Goal: Task Accomplishment & Management: Complete application form

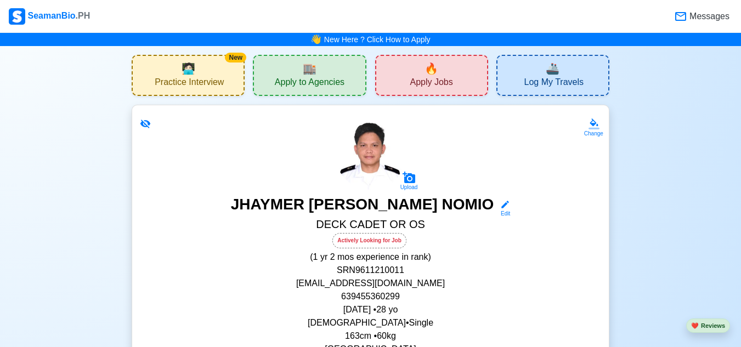
click at [421, 75] on div "🔥 Apply Jobs" at bounding box center [431, 75] width 113 height 41
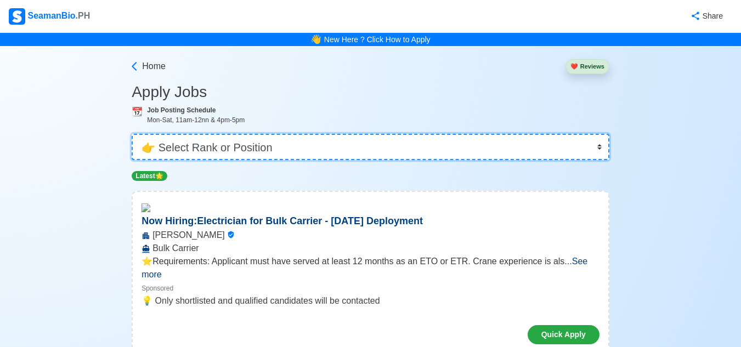
click at [600, 145] on select "👉 Select Rank or Position Master Chief Officer 2nd Officer 3rd Officer Junior O…" at bounding box center [371, 147] width 478 height 26
select select "Ordinary [PERSON_NAME]"
click at [133, 134] on select "👉 Select Rank or Position Master Chief Officer 2nd Officer 3rd Officer Junior O…" at bounding box center [371, 147] width 478 height 26
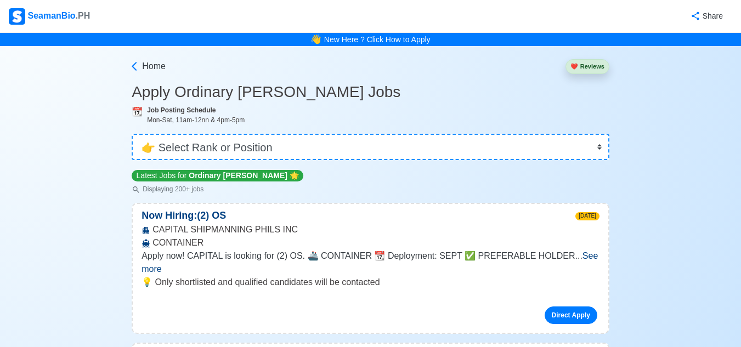
click at [576, 257] on span "See more" at bounding box center [370, 262] width 457 height 23
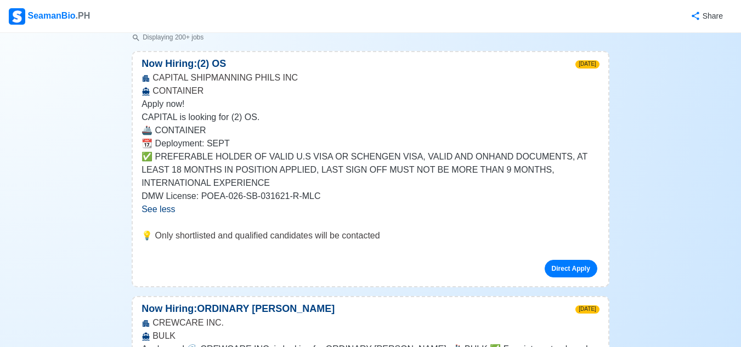
scroll to position [241, 0]
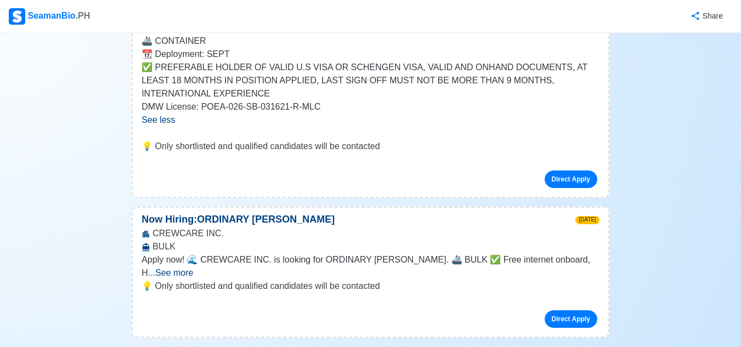
click at [193, 268] on span "See more" at bounding box center [174, 272] width 38 height 9
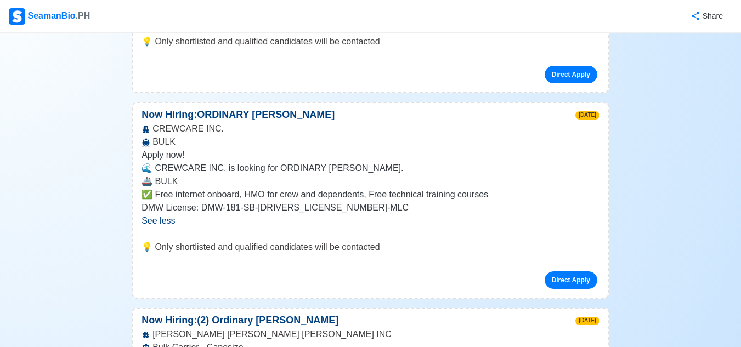
scroll to position [351, 0]
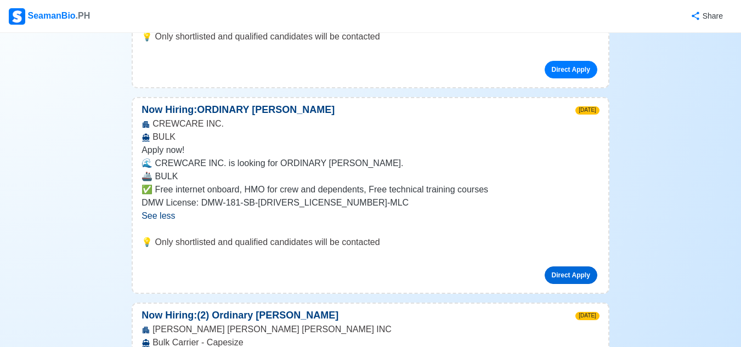
click at [583, 276] on link "Direct Apply" at bounding box center [571, 276] width 53 height 18
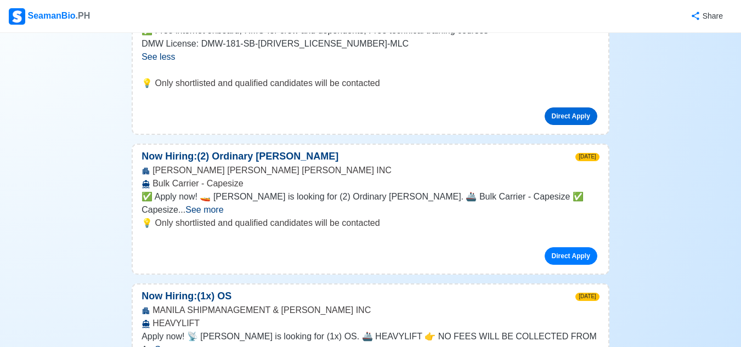
scroll to position [527, 0]
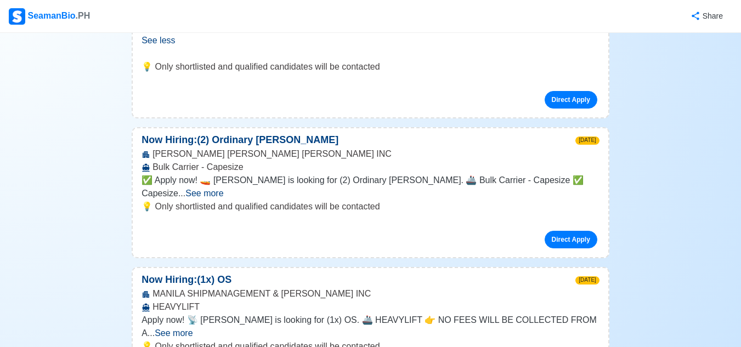
click at [223, 189] on span "See more" at bounding box center [204, 193] width 38 height 9
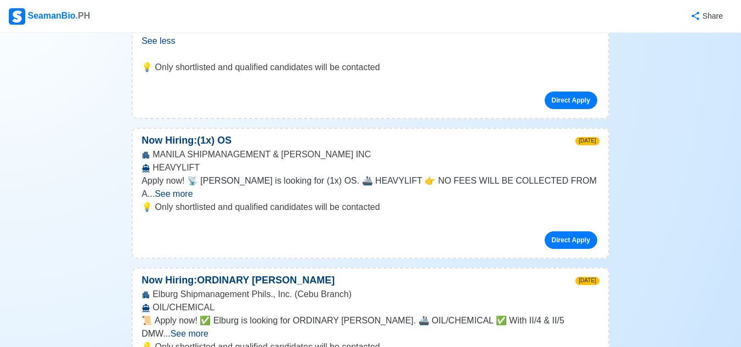
scroll to position [746, 0]
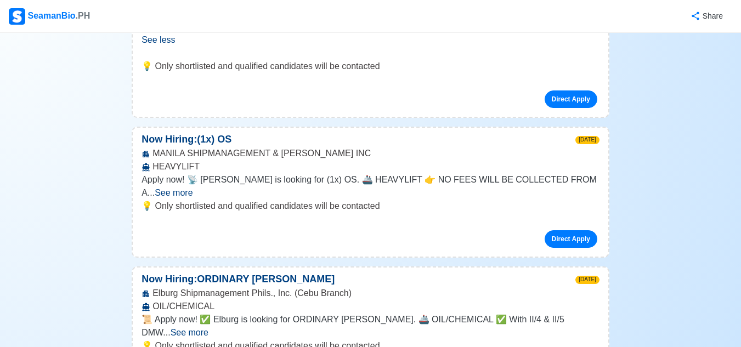
click at [193, 188] on span "See more" at bounding box center [174, 192] width 38 height 9
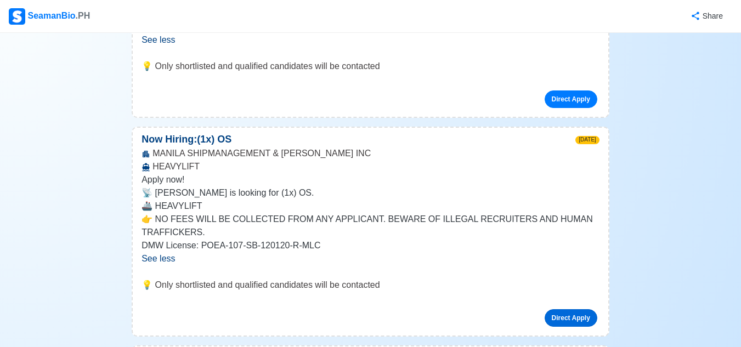
click at [575, 319] on link "Direct Apply" at bounding box center [571, 319] width 53 height 18
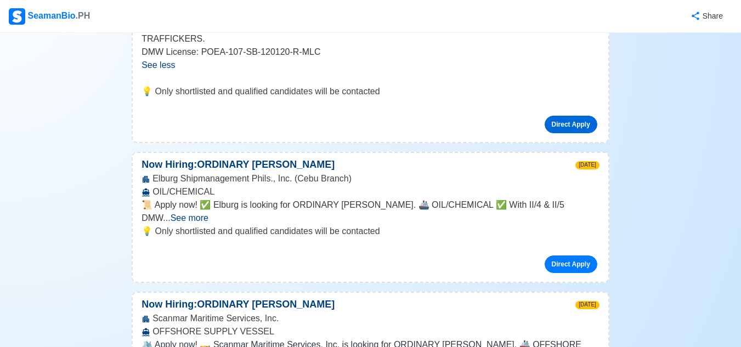
scroll to position [944, 0]
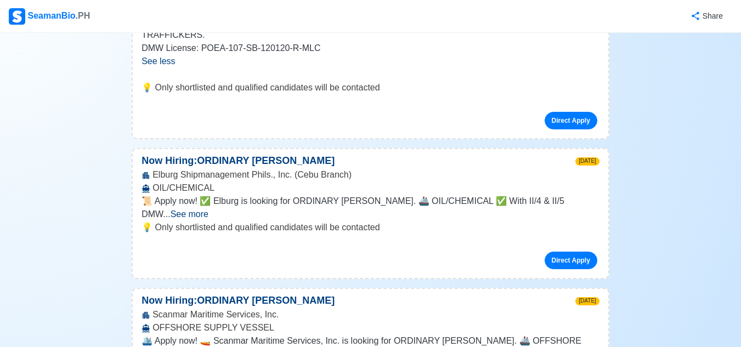
click at [209, 210] on span "See more" at bounding box center [190, 214] width 38 height 9
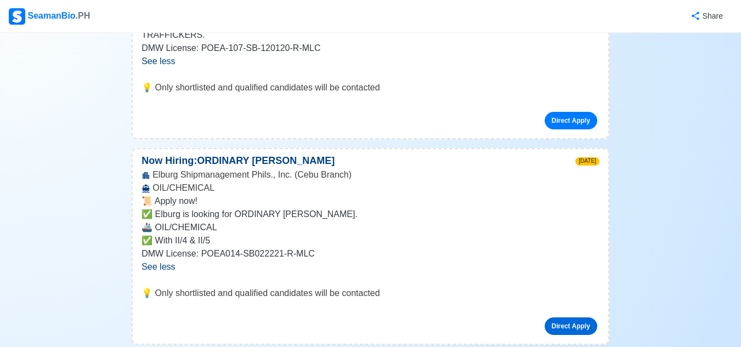
click at [569, 322] on link "Direct Apply" at bounding box center [571, 327] width 53 height 18
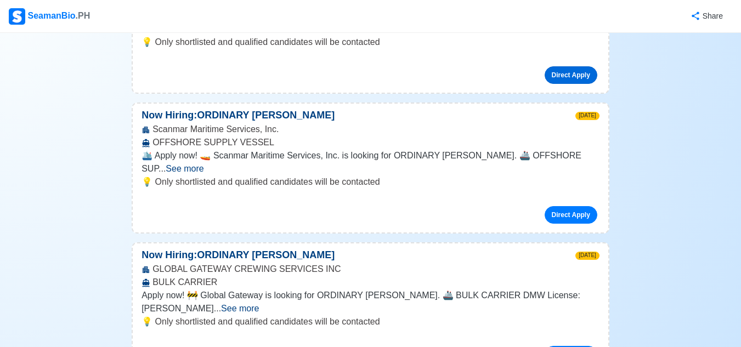
scroll to position [1207, 0]
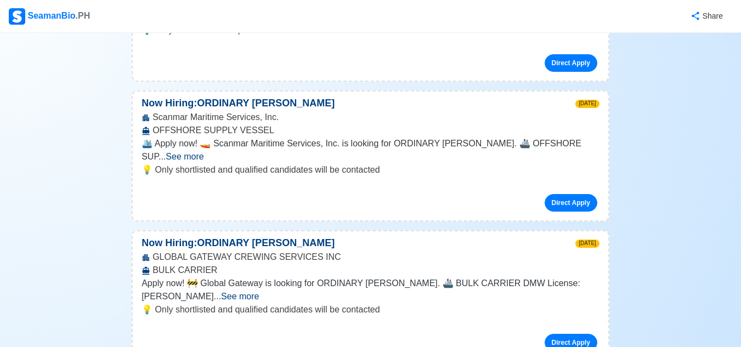
click at [204, 152] on span "See more" at bounding box center [185, 156] width 38 height 9
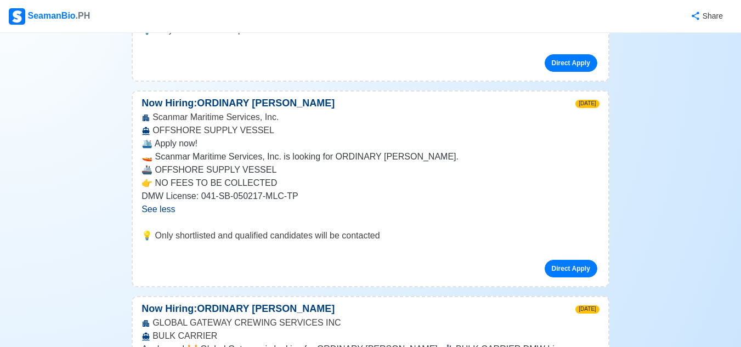
click at [575, 145] on p "🛳️ Apply now!" at bounding box center [371, 143] width 458 height 13
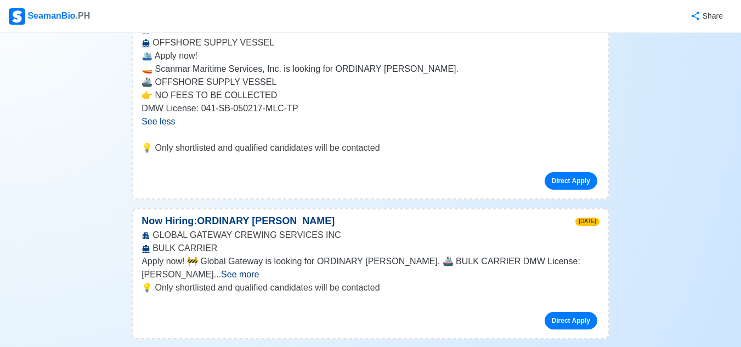
scroll to position [1317, 0]
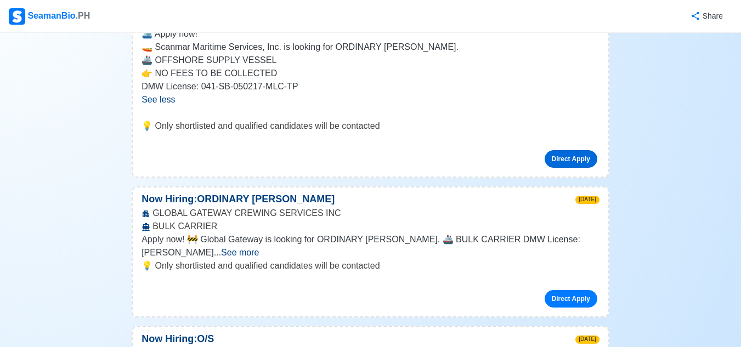
click at [576, 162] on link "Direct Apply" at bounding box center [571, 159] width 53 height 18
click at [563, 161] on link "Direct Apply" at bounding box center [571, 159] width 53 height 18
click at [553, 158] on link "Direct Apply" at bounding box center [571, 159] width 53 height 18
click at [259, 248] on span "See more" at bounding box center [240, 252] width 38 height 9
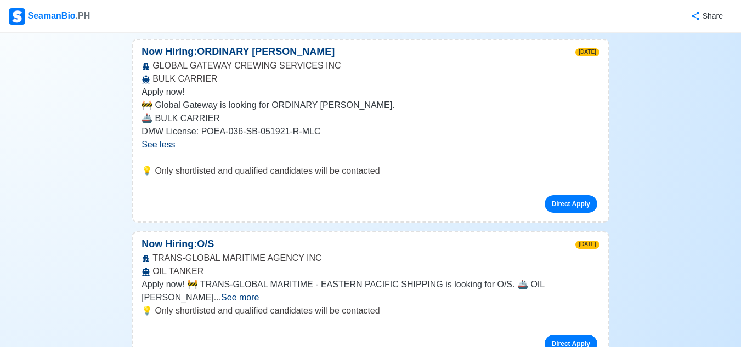
scroll to position [1471, 0]
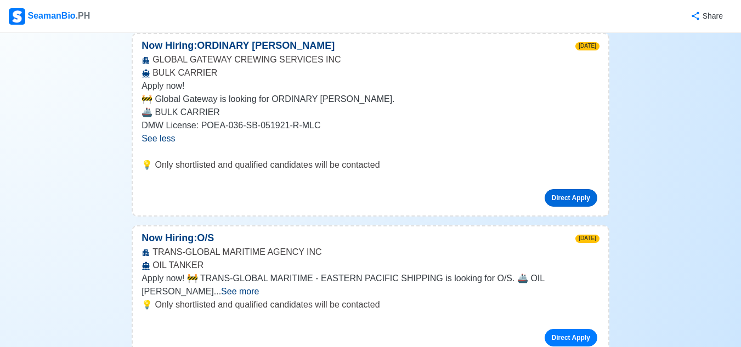
click at [566, 197] on link "Direct Apply" at bounding box center [571, 198] width 53 height 18
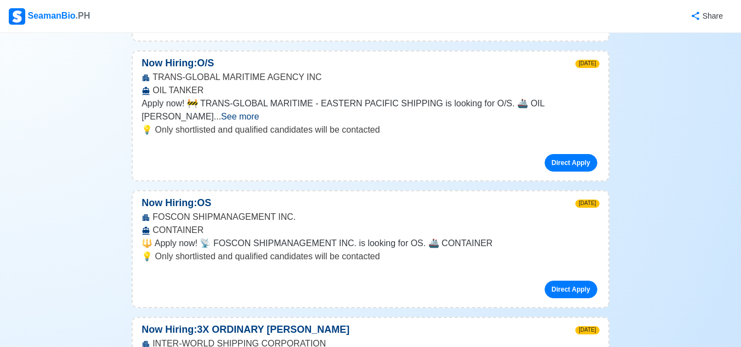
scroll to position [1646, 0]
click at [259, 111] on span "See more" at bounding box center [240, 115] width 38 height 9
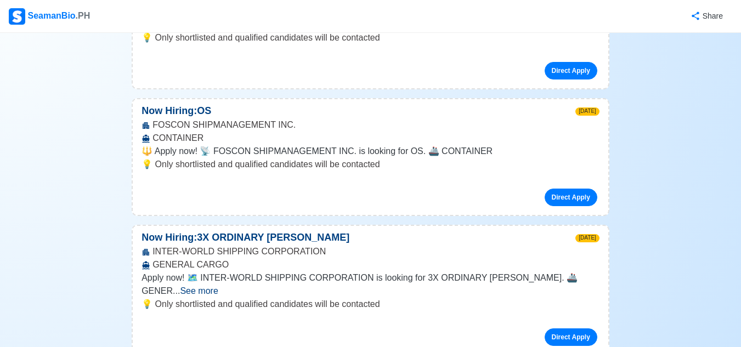
scroll to position [1910, 0]
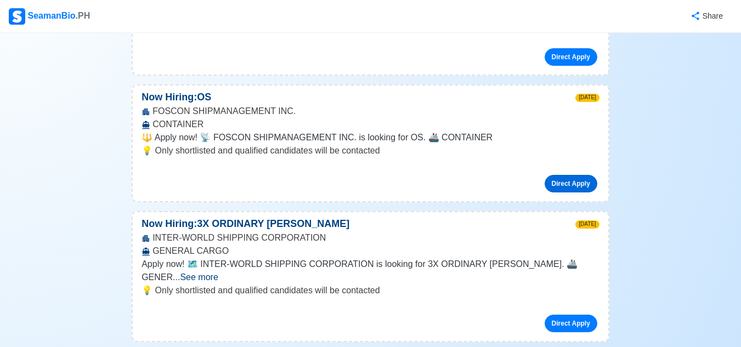
click at [568, 175] on link "Direct Apply" at bounding box center [571, 184] width 53 height 18
click at [218, 273] on span "See more" at bounding box center [199, 277] width 38 height 9
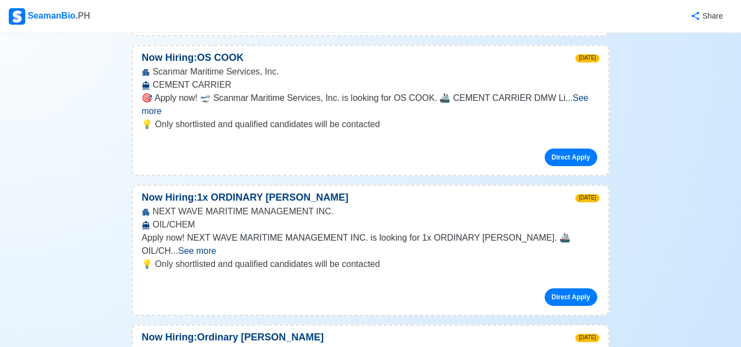
scroll to position [2459, 0]
